Goal: Information Seeking & Learning: Learn about a topic

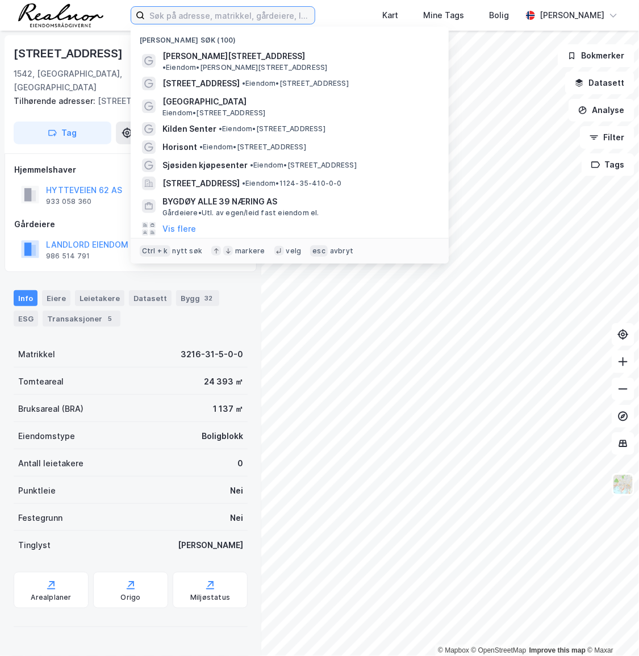
click at [175, 13] on input at bounding box center [230, 15] width 170 height 17
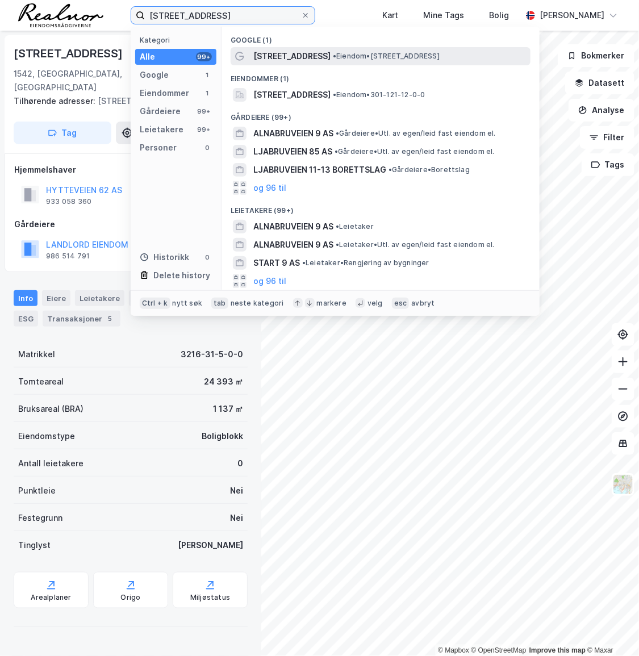
type input "[STREET_ADDRESS]"
click at [346, 57] on span "• Eiendom • [STREET_ADDRESS]" at bounding box center [386, 56] width 107 height 9
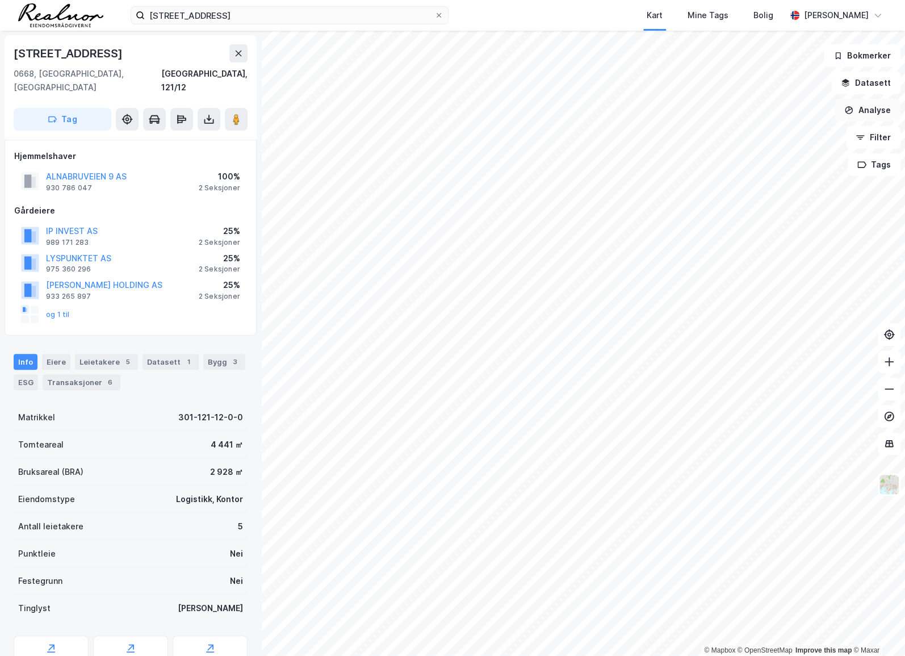
click at [638, 110] on button "Analyse" at bounding box center [868, 110] width 66 height 23
click at [638, 108] on div "Mål avstand" at bounding box center [769, 111] width 99 height 10
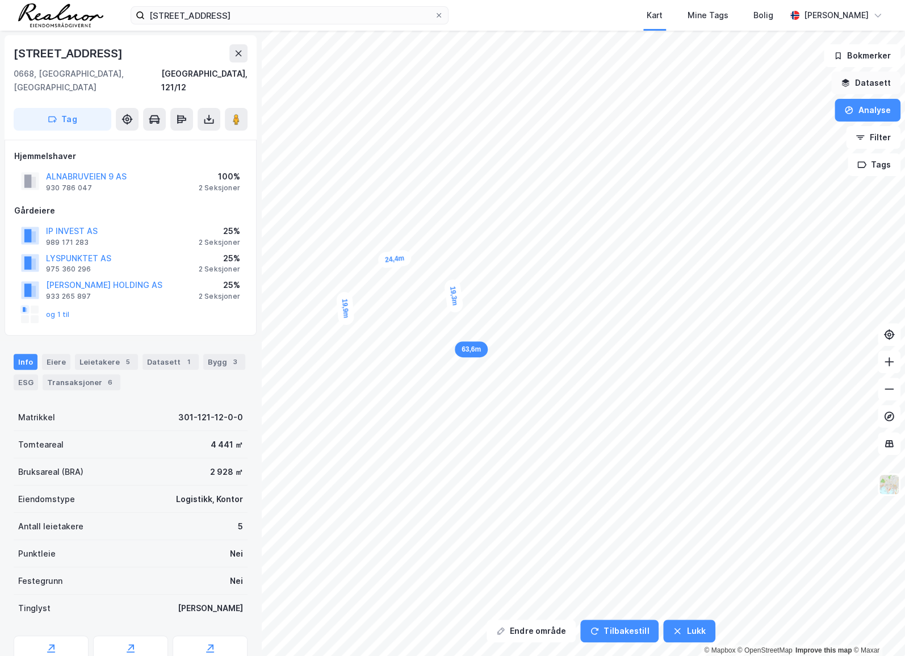
click at [638, 77] on button "Datasett" at bounding box center [865, 83] width 69 height 23
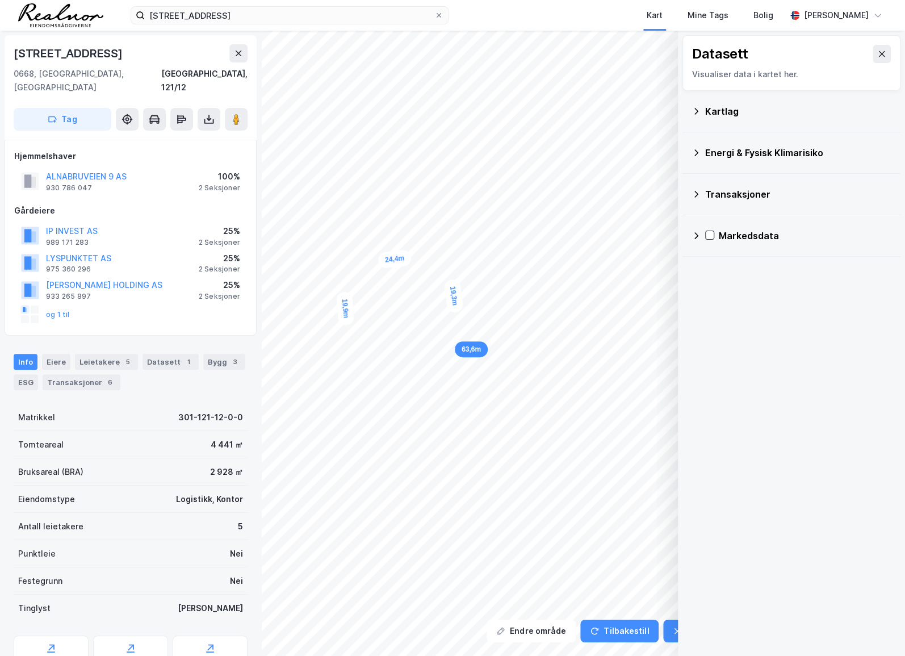
click at [638, 107] on div "Kartlag" at bounding box center [798, 111] width 186 height 14
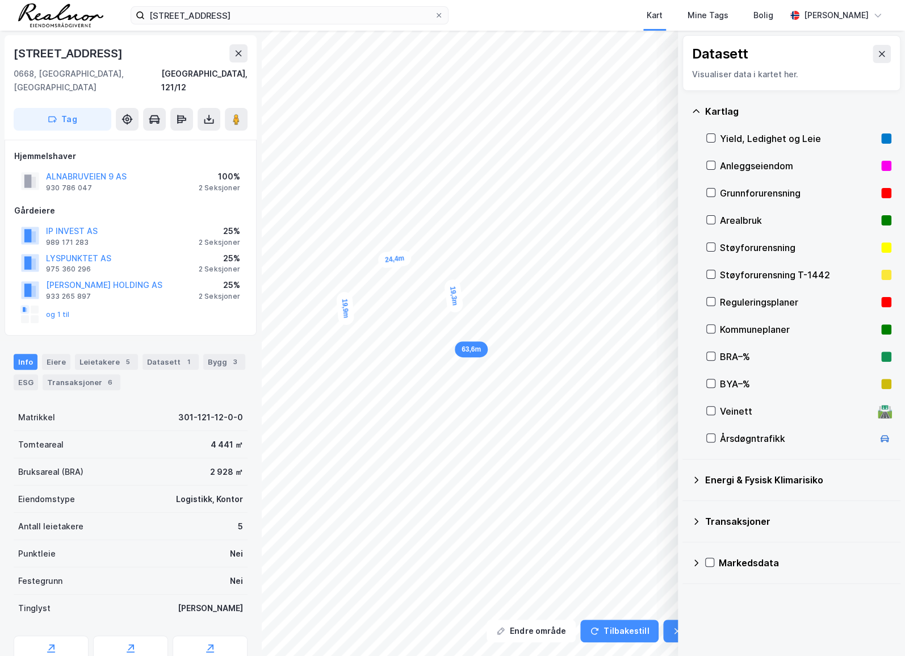
click at [638, 300] on div "Reguleringsplaner" at bounding box center [798, 302] width 157 height 14
